Goal: Task Accomplishment & Management: Use online tool/utility

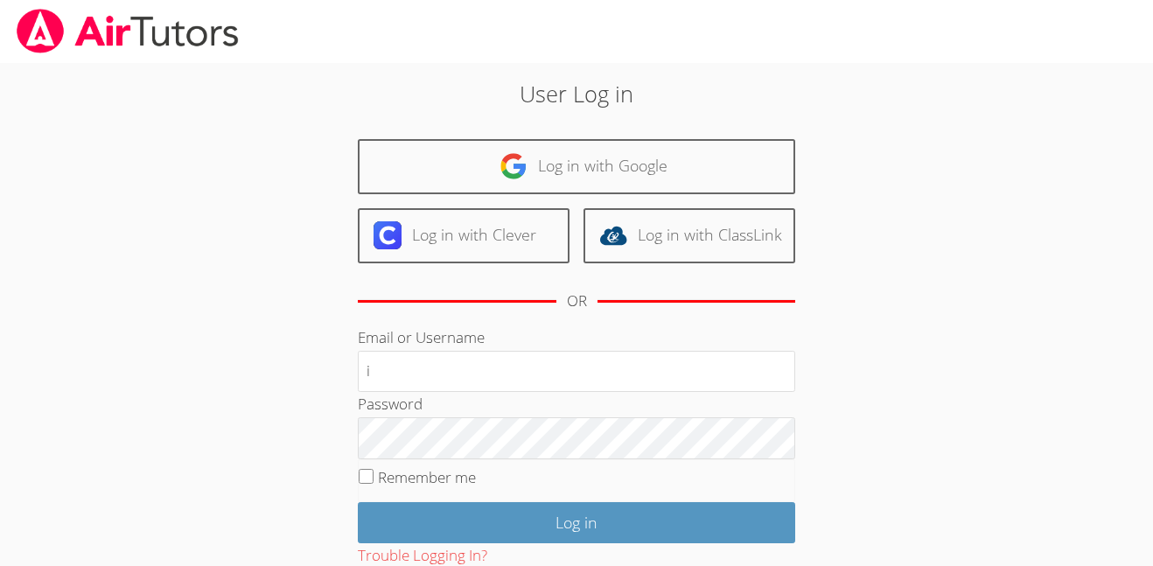
type input "i.archundia2@lodiusd.org"
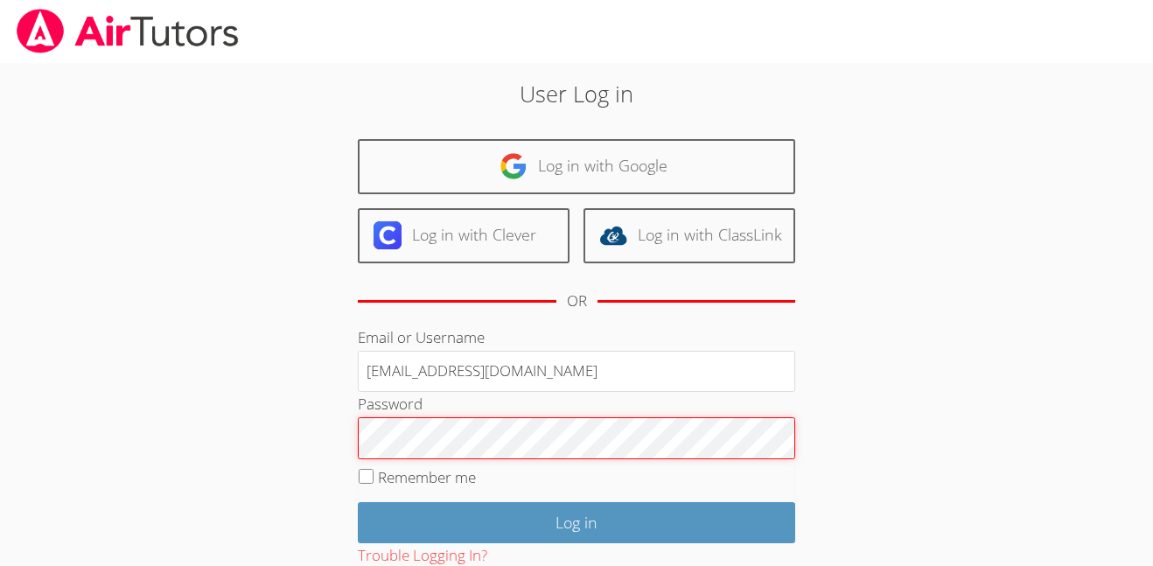
click at [358, 502] on input "Log in" at bounding box center [576, 522] width 437 height 41
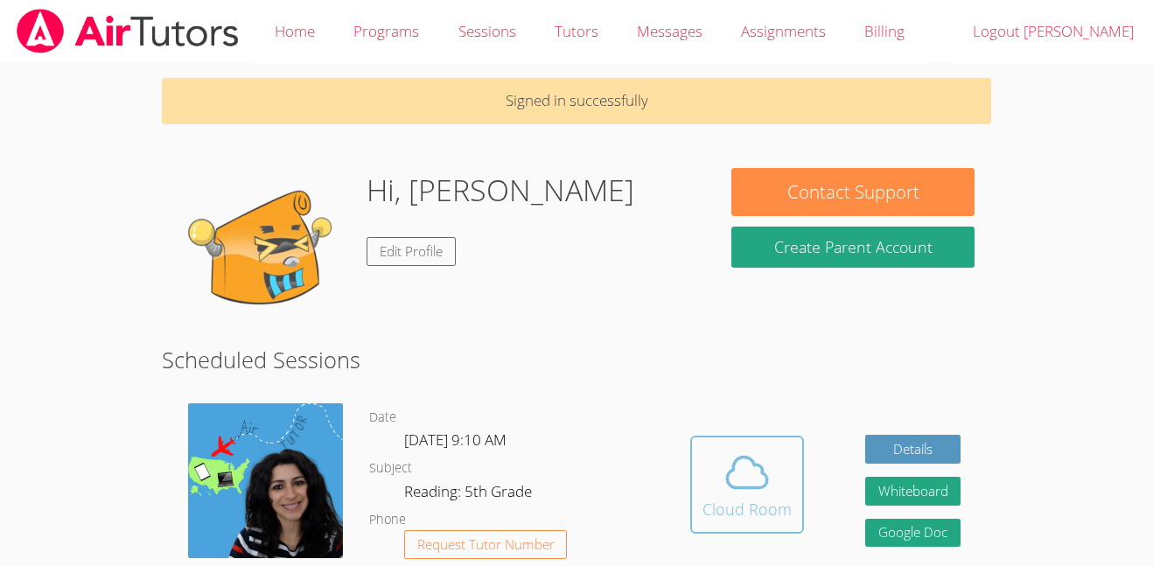
click at [750, 457] on icon at bounding box center [747, 472] width 49 height 49
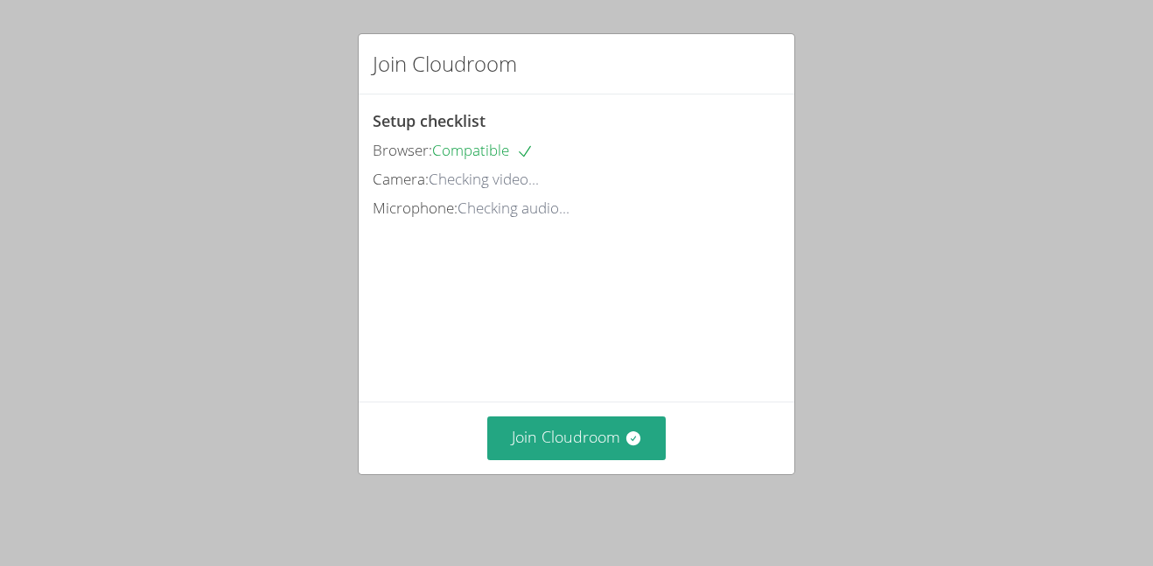
click at [616, 410] on div "Join Cloudroom" at bounding box center [577, 438] width 436 height 72
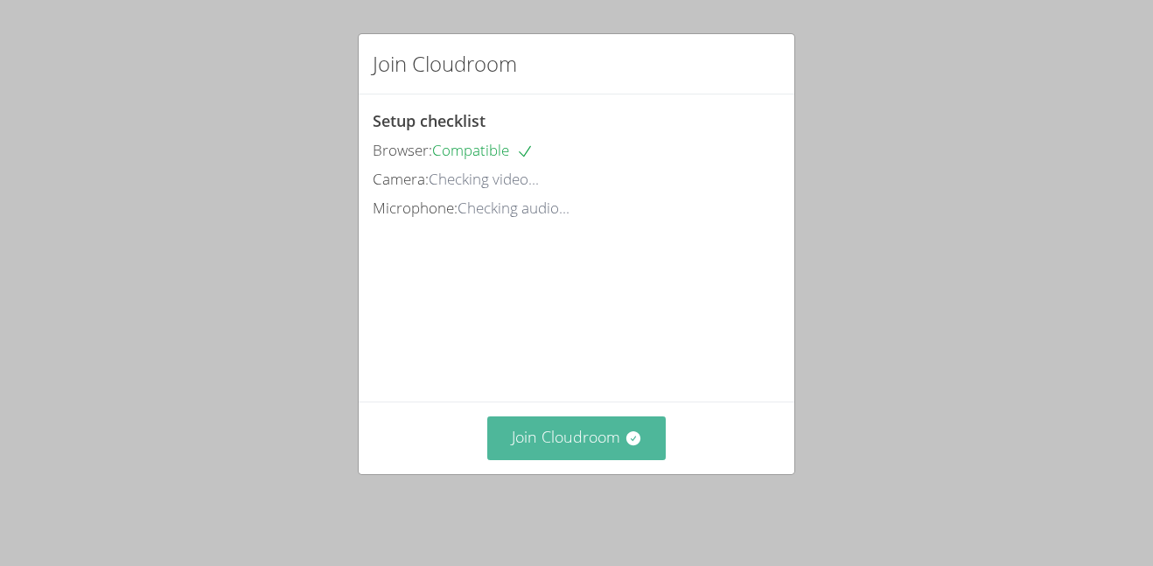
click at [622, 440] on button "Join Cloudroom" at bounding box center [576, 437] width 179 height 43
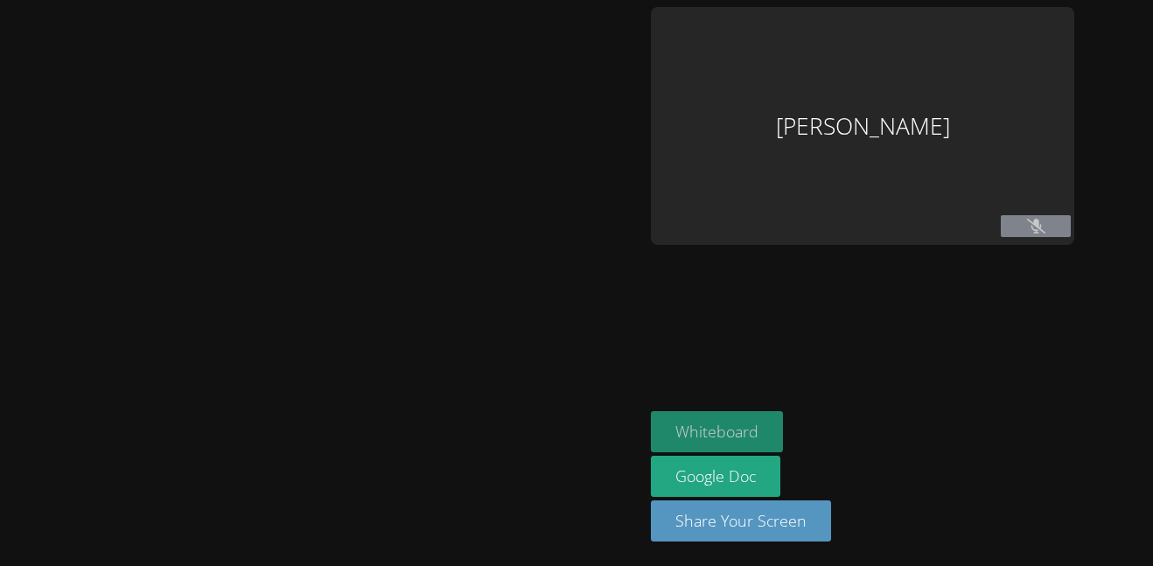
click at [753, 431] on button "Whiteboard" at bounding box center [717, 431] width 132 height 41
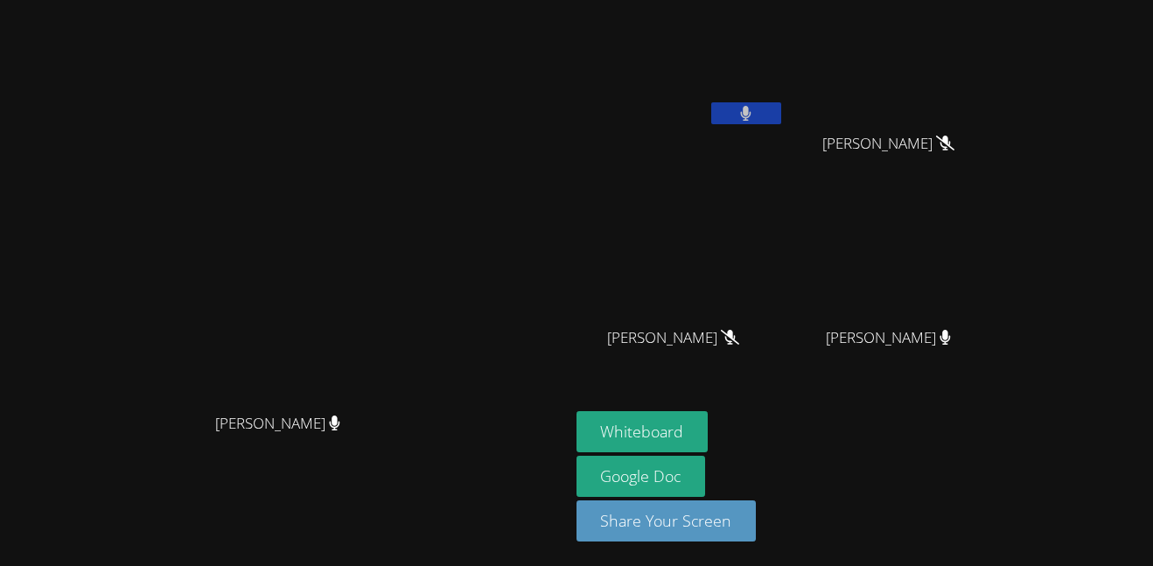
click at [781, 117] on button at bounding box center [746, 113] width 70 height 22
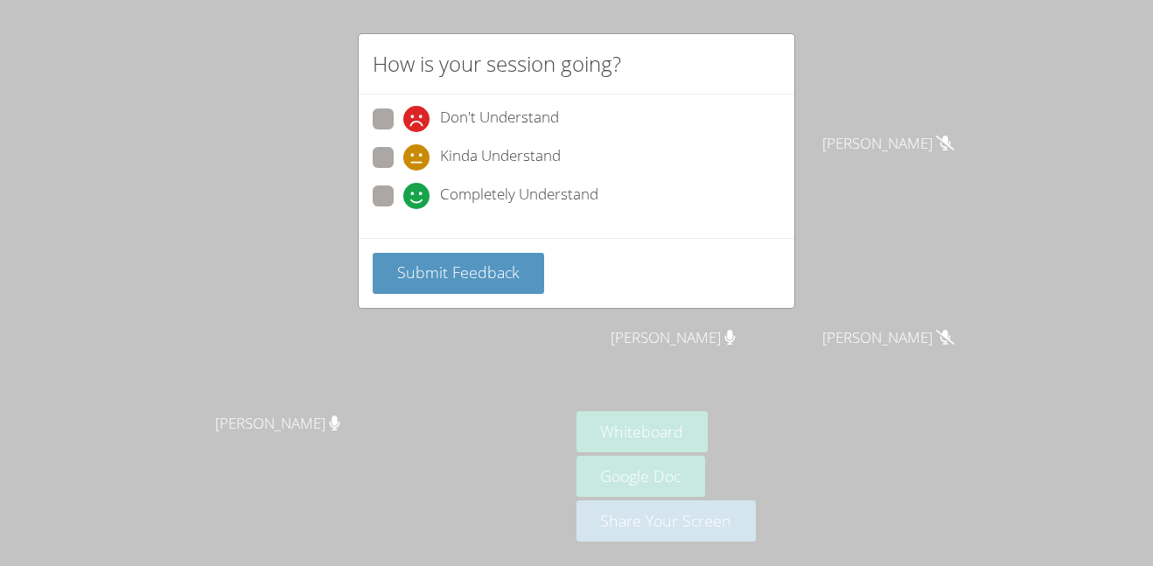
click at [493, 198] on span "Completely Understand" at bounding box center [519, 196] width 158 height 26
click at [418, 198] on input "Completely Understand" at bounding box center [410, 192] width 15 height 15
radio input "true"
click at [493, 198] on span "Completely Understand" at bounding box center [519, 196] width 158 height 26
click at [418, 198] on input "Completely Understand" at bounding box center [410, 192] width 15 height 15
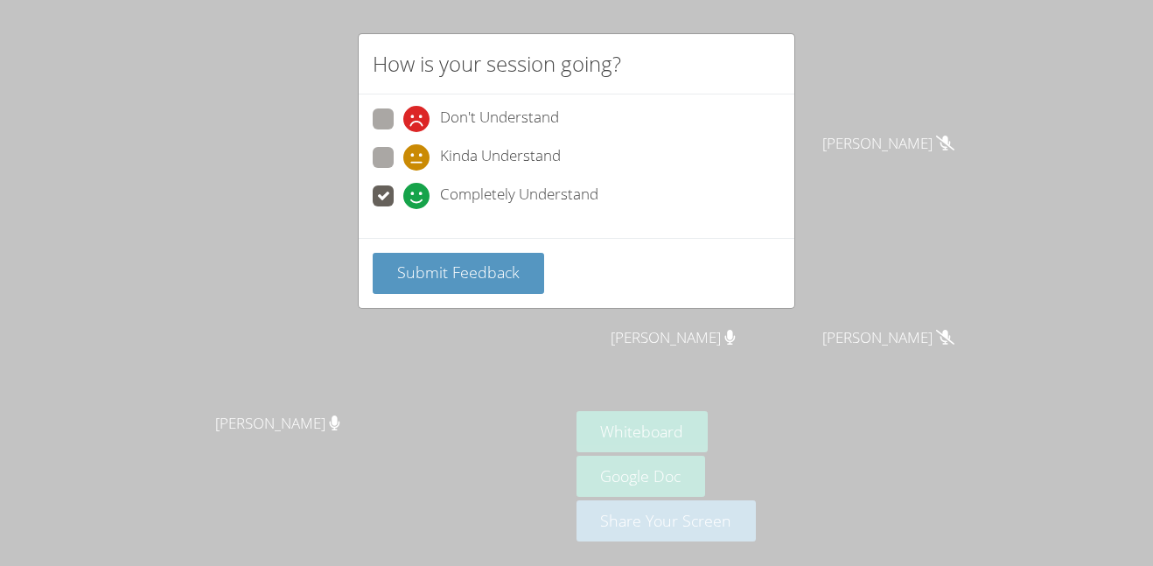
click at [493, 198] on span "Completely Understand" at bounding box center [519, 196] width 158 height 26
click at [418, 198] on input "Completely Understand" at bounding box center [410, 192] width 15 height 15
click at [469, 276] on span "Submit Feedback" at bounding box center [458, 272] width 122 height 21
